Goal: Transaction & Acquisition: Purchase product/service

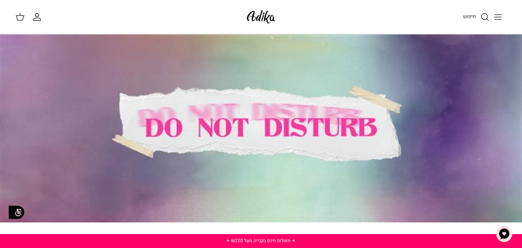
scroll to position [180, 0]
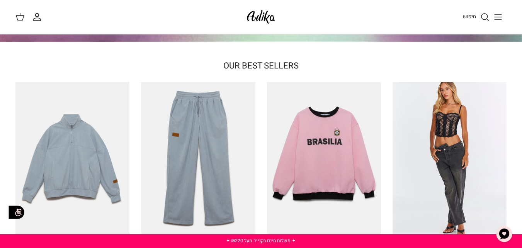
click at [499, 15] on icon "Toggle menu" at bounding box center [497, 16] width 9 height 9
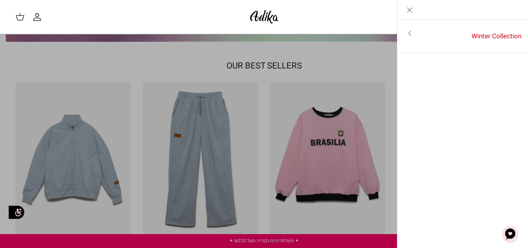
click at [407, 7] on icon "Close" at bounding box center [409, 9] width 9 height 9
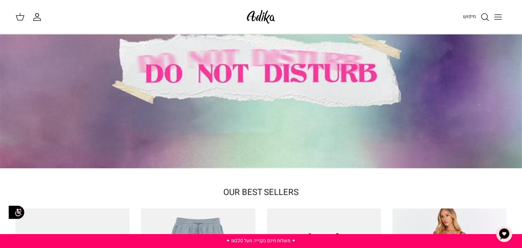
scroll to position [0, 0]
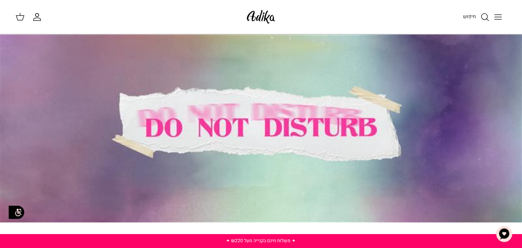
click at [305, 131] on div at bounding box center [261, 128] width 522 height 188
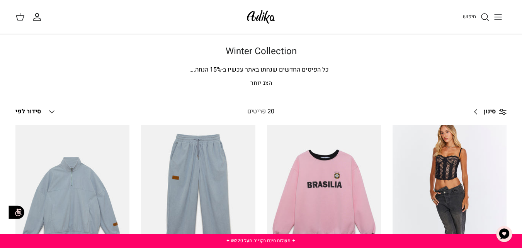
click at [501, 17] on line "Toggle menu" at bounding box center [497, 17] width 7 height 0
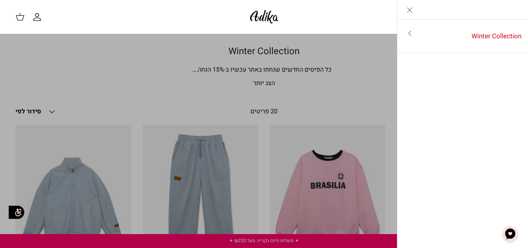
click at [406, 15] on link "Close" at bounding box center [409, 9] width 25 height 19
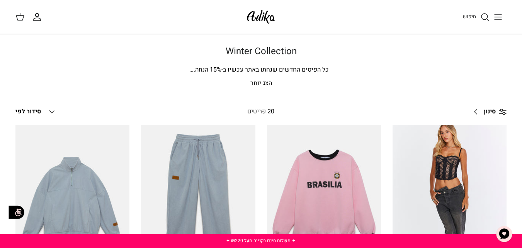
click at [484, 108] on span "סינון" at bounding box center [490, 112] width 12 height 10
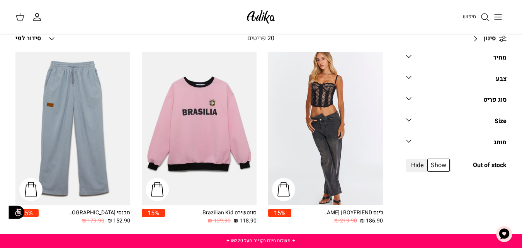
scroll to position [90, 0]
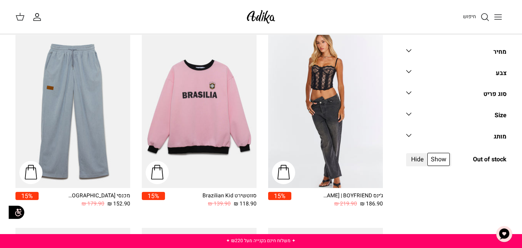
click at [451, 98] on link "סוג פריט Down" at bounding box center [456, 96] width 100 height 17
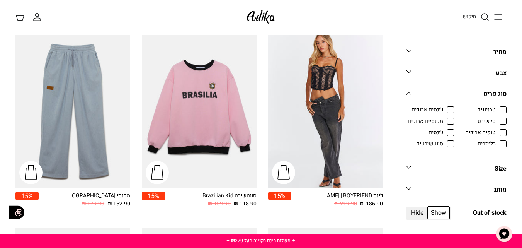
click at [496, 132] on span "טופים ארוכים" at bounding box center [480, 133] width 31 height 8
click at [496, 129] on input "טופים ארוכים" at bounding box center [496, 128] width 1 height 1
checkbox input "true"
radio input "true"
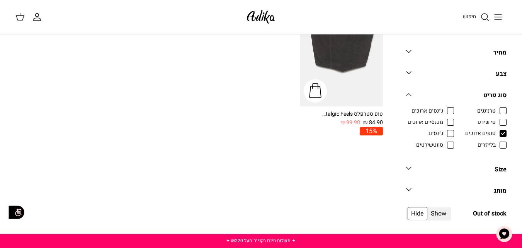
scroll to position [158, 0]
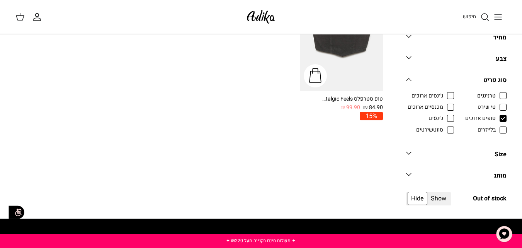
click at [496, 104] on span "טי שירט" at bounding box center [486, 107] width 18 height 8
click at [496, 103] on input "טי שירט" at bounding box center [496, 102] width 1 height 1
checkbox input "true"
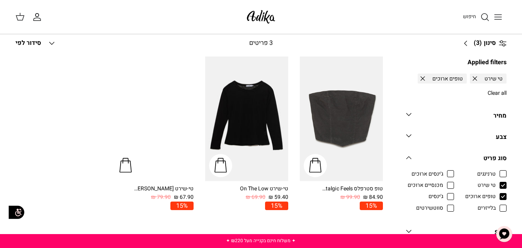
scroll to position [68, 0]
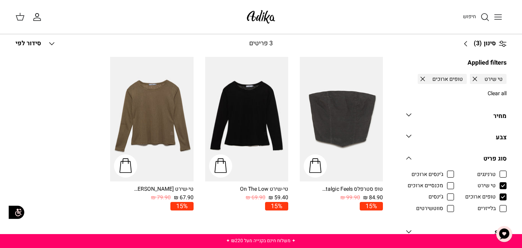
click at [443, 185] on span "מכנסיים ארוכים" at bounding box center [426, 186] width 36 height 8
click at [444, 182] on input "מכנסיים ארוכים" at bounding box center [443, 181] width 1 height 1
checkbox input "true"
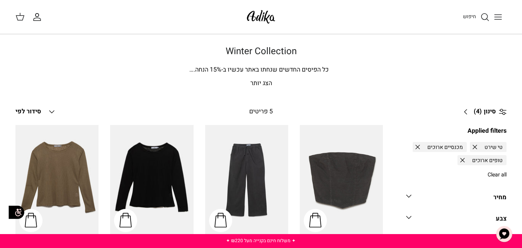
click at [304, 70] on span "כל הפיסים החדשים שנחתו באתר עכשיו ב-" at bounding box center [274, 69] width 107 height 9
click at [52, 109] on icon "Down" at bounding box center [51, 111] width 9 height 9
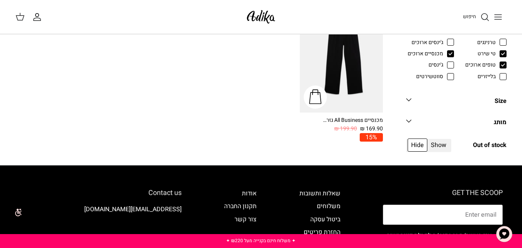
scroll to position [270, 0]
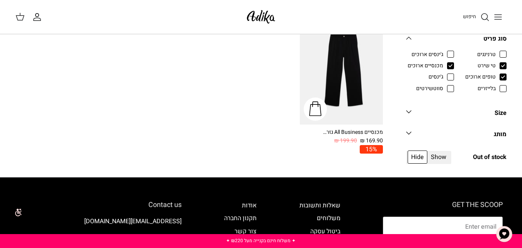
click at [473, 113] on link "Size Down" at bounding box center [456, 115] width 100 height 17
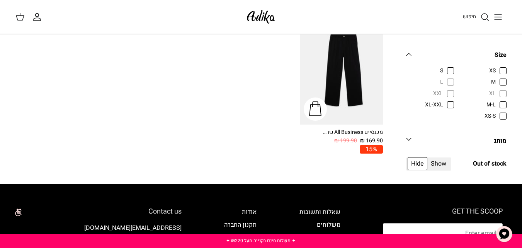
click at [496, 71] on span "XS" at bounding box center [492, 71] width 7 height 8
click at [496, 67] on input "XS" at bounding box center [496, 66] width 1 height 1
checkbox input "true"
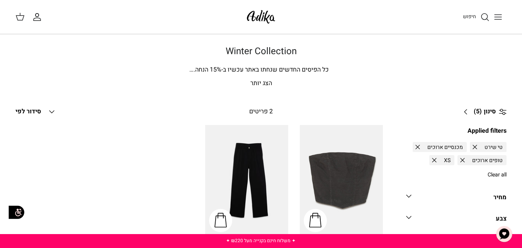
click at [476, 105] on link "סינון (5) Right" at bounding box center [482, 111] width 48 height 19
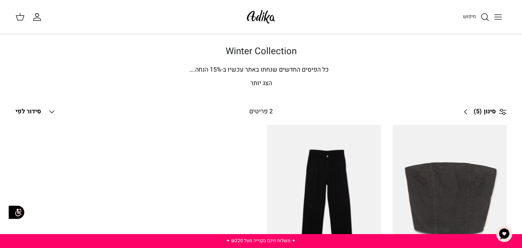
click at [466, 115] on link "סינון (5) Right" at bounding box center [482, 111] width 48 height 19
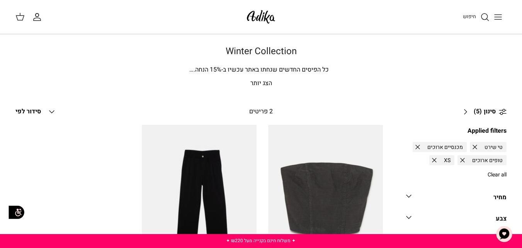
click at [503, 111] on circle at bounding box center [504, 110] width 2 height 2
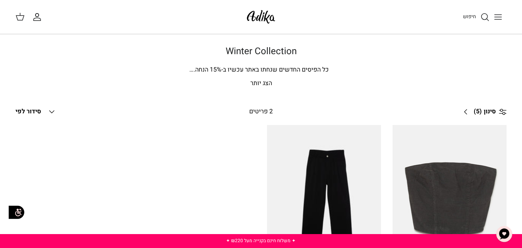
click at [471, 15] on span "חיפוש" at bounding box center [469, 16] width 13 height 7
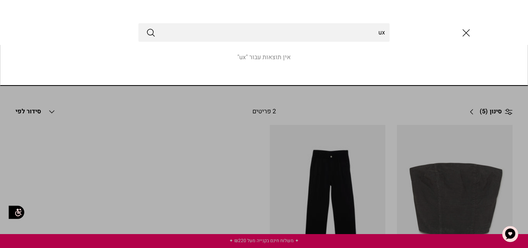
type input "u"
type input "וסט"
click at [146, 27] on button "Submit" at bounding box center [150, 32] width 9 height 10
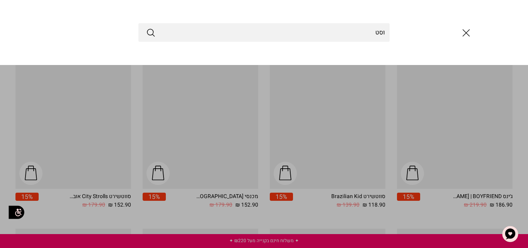
scroll to position [69, 0]
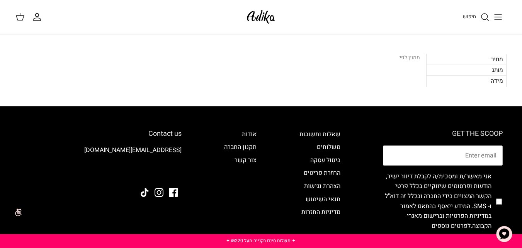
click at [475, 14] on span "חיפוש" at bounding box center [469, 16] width 13 height 7
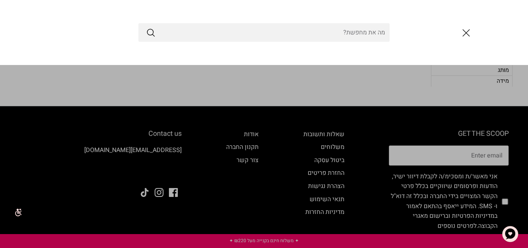
click at [363, 24] on input "Search Store" at bounding box center [263, 32] width 251 height 19
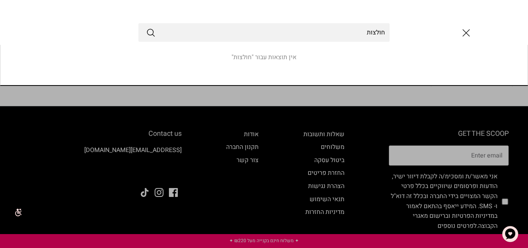
type input "חולצות"
click at [146, 27] on button "Submit" at bounding box center [150, 32] width 9 height 10
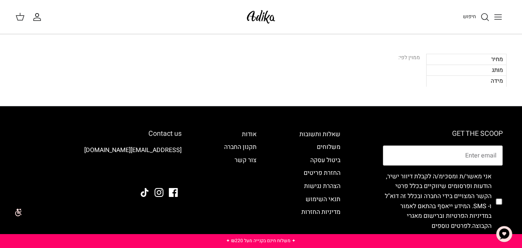
click at [481, 80] on div "מידה" at bounding box center [466, 80] width 80 height 11
click at [491, 81] on div "מידה" at bounding box center [466, 80] width 80 height 11
click at [494, 62] on div "מחיר" at bounding box center [466, 59] width 80 height 11
click at [409, 56] on div "ממוין לפי:" at bounding box center [409, 58] width 22 height 8
